Goal: Obtain resource: Download file/media

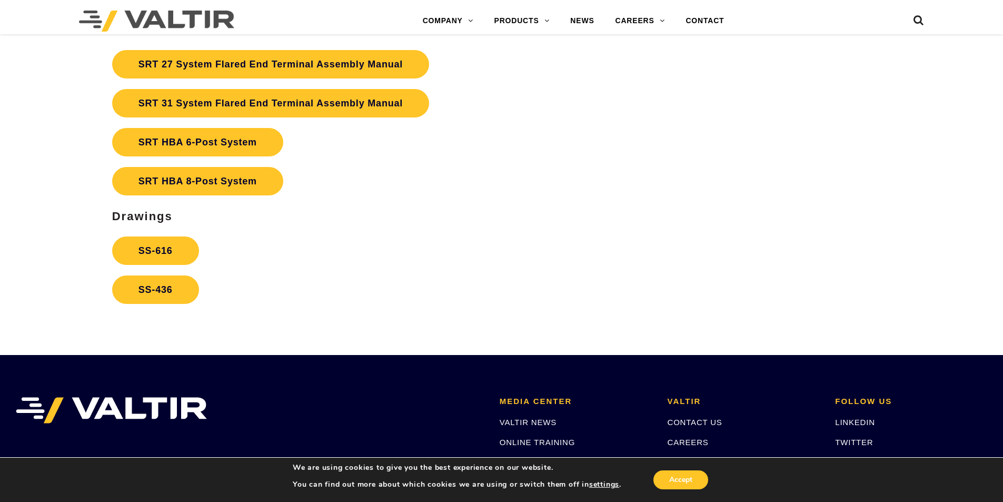
scroll to position [2001, 0]
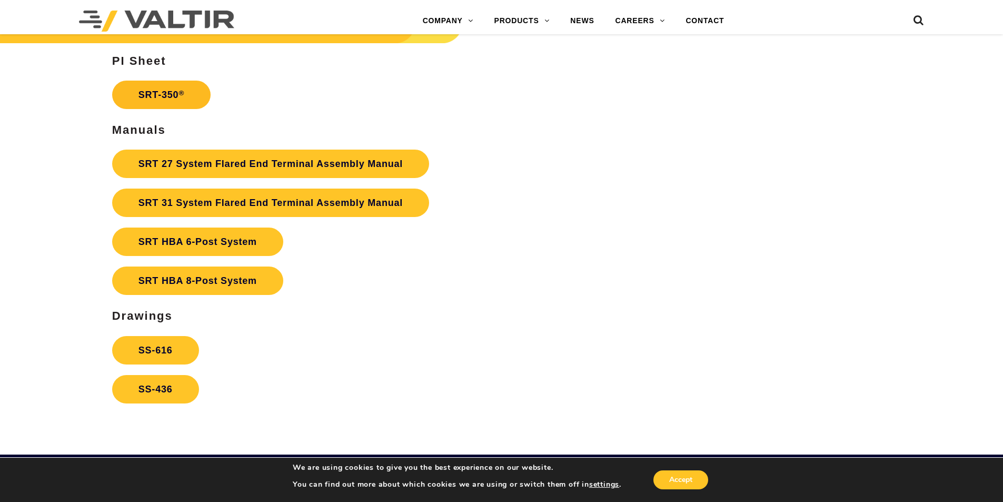
click at [154, 87] on link "SRT-350 ®" at bounding box center [161, 95] width 98 height 28
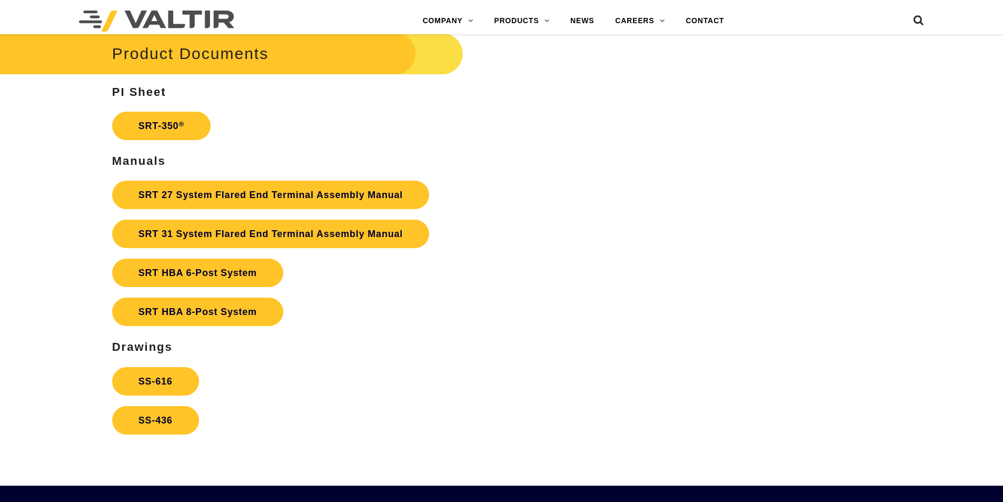
scroll to position [2001, 0]
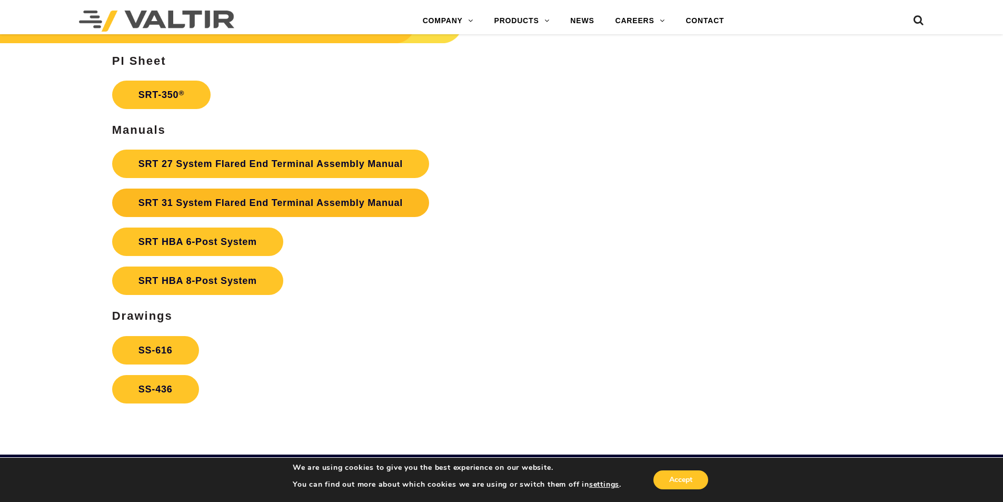
click at [220, 203] on link "SRT 31 System Flared End Terminal Assembly Manual" at bounding box center [270, 203] width 317 height 28
